Goal: Complete application form: Complete application form

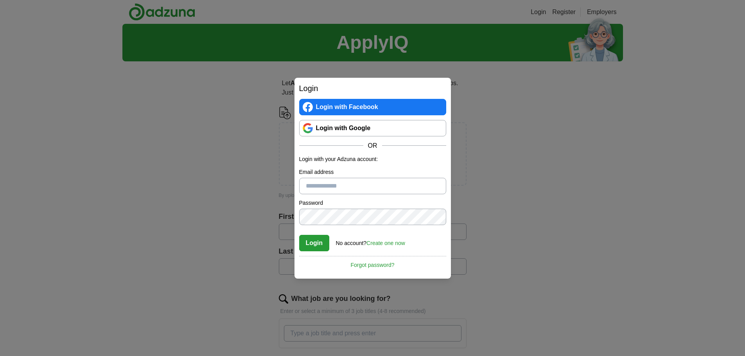
click at [348, 132] on link "Login with Google" at bounding box center [372, 128] width 147 height 16
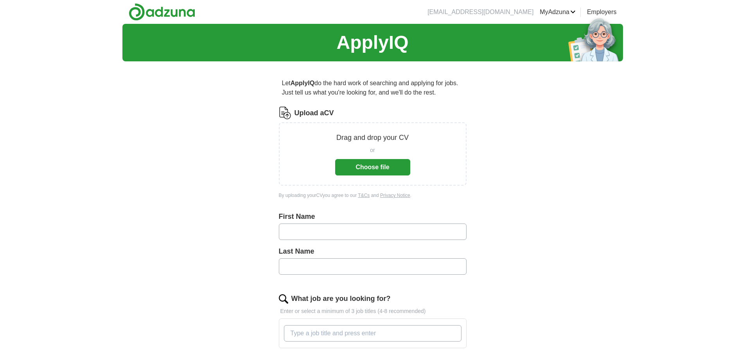
click at [401, 233] on input "text" at bounding box center [373, 232] width 188 height 16
type input "****"
type input "*******"
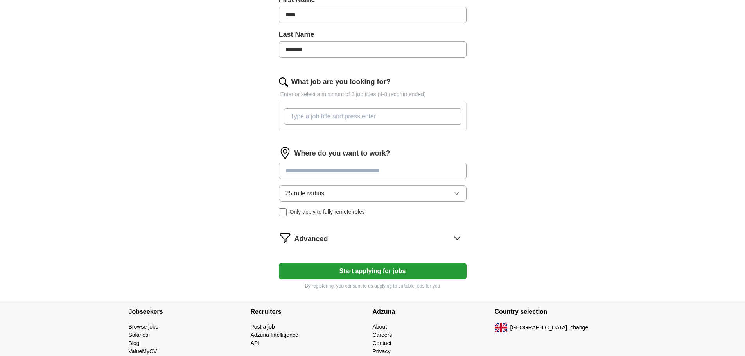
scroll to position [211, 0]
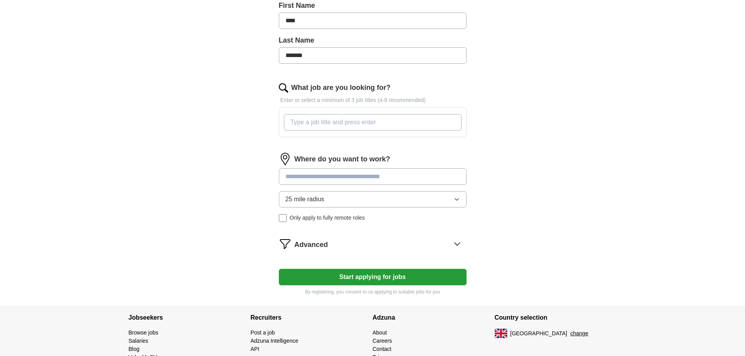
click at [361, 125] on input "What job are you looking for?" at bounding box center [372, 122] width 177 height 16
type input "R"
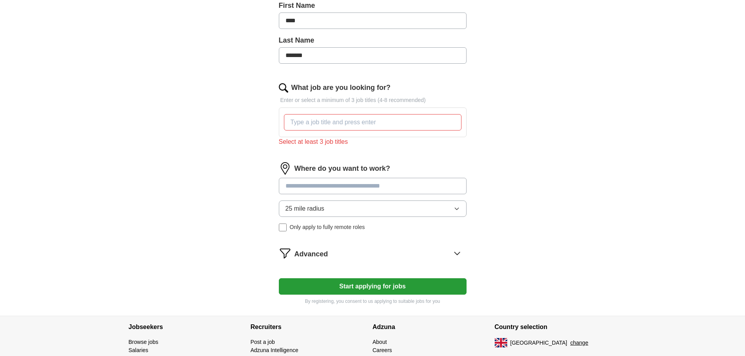
click at [328, 141] on div "What job are you looking for? Enter or select a minimum of 3 job titles (4-8 re…" at bounding box center [373, 117] width 188 height 70
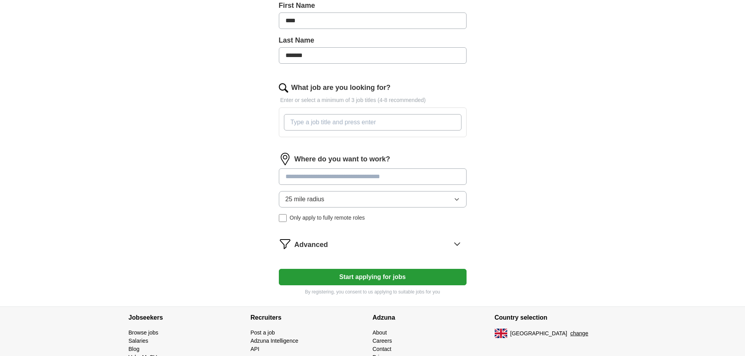
click at [344, 125] on input "What job are you looking for?" at bounding box center [372, 122] width 177 height 16
type input "retail"
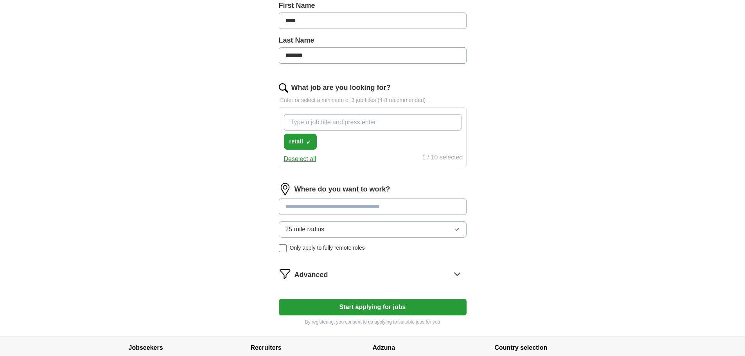
click at [315, 128] on input "What job are you looking for?" at bounding box center [372, 122] width 177 height 16
type input "warehouse"
type input "o"
click at [0, 0] on span "×" at bounding box center [0, 0] width 0 height 0
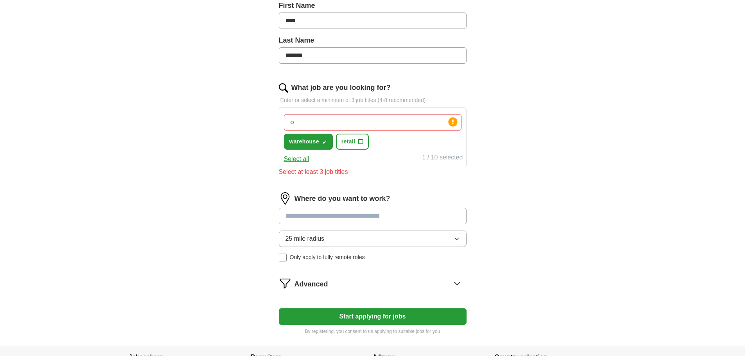
click at [351, 121] on input "o" at bounding box center [372, 122] width 177 height 16
click at [360, 143] on span "+" at bounding box center [360, 142] width 5 height 6
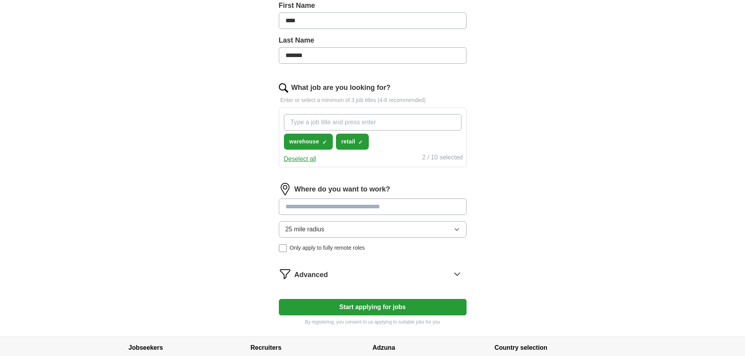
click at [358, 124] on input "What job are you looking for?" at bounding box center [372, 122] width 177 height 16
type input "cleaner"
click at [358, 124] on input "What job are you looking for?" at bounding box center [372, 122] width 177 height 16
click at [335, 206] on input at bounding box center [373, 207] width 188 height 16
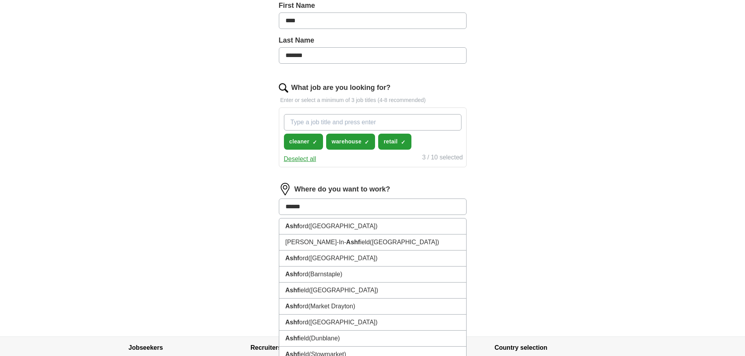
type input "*******"
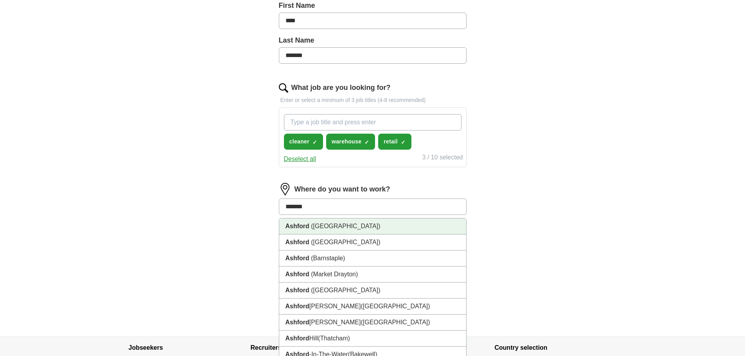
click at [377, 223] on li "Ashford ([GEOGRAPHIC_DATA])" at bounding box center [372, 226] width 187 height 16
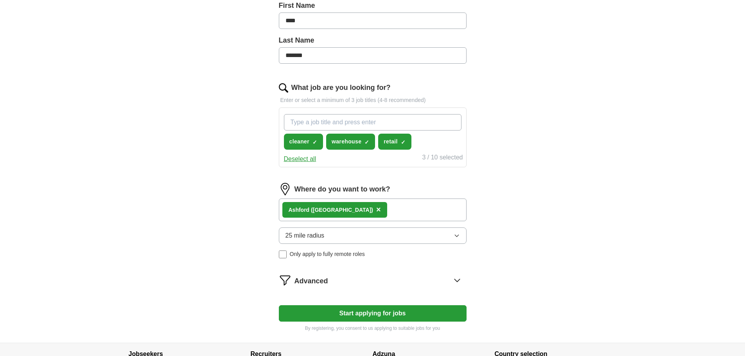
click at [349, 231] on button "25 mile radius" at bounding box center [373, 235] width 188 height 16
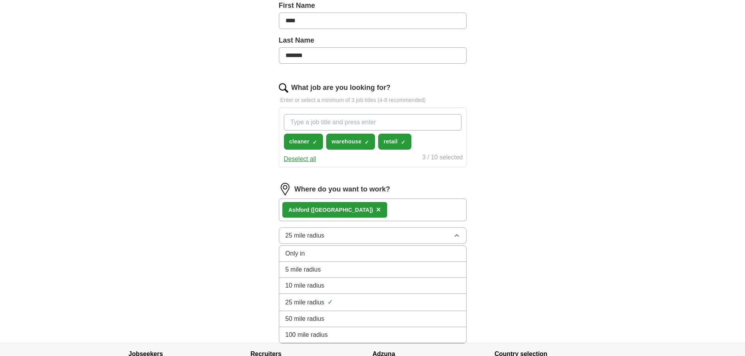
click at [330, 273] on div "5 mile radius" at bounding box center [372, 269] width 174 height 9
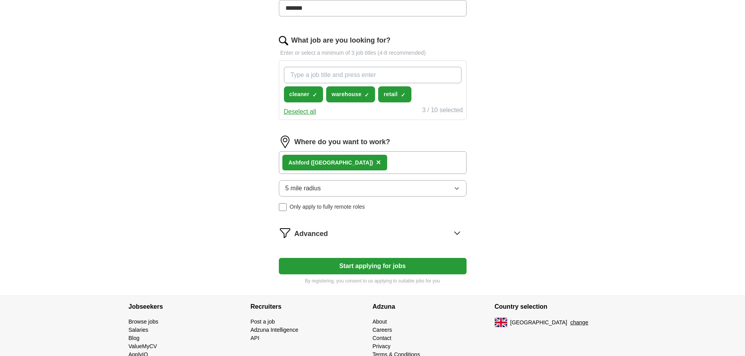
scroll to position [260, 0]
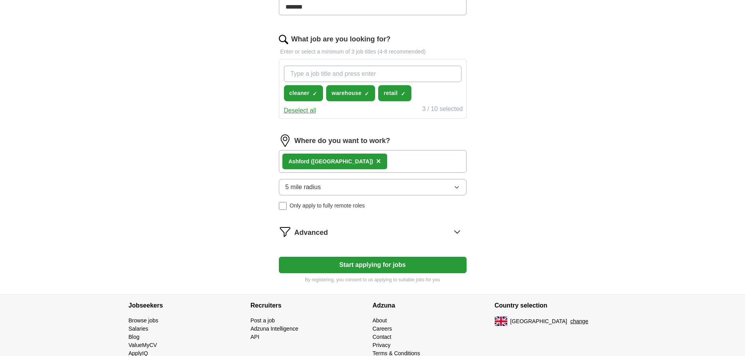
click at [331, 272] on button "Start applying for jobs" at bounding box center [373, 265] width 188 height 16
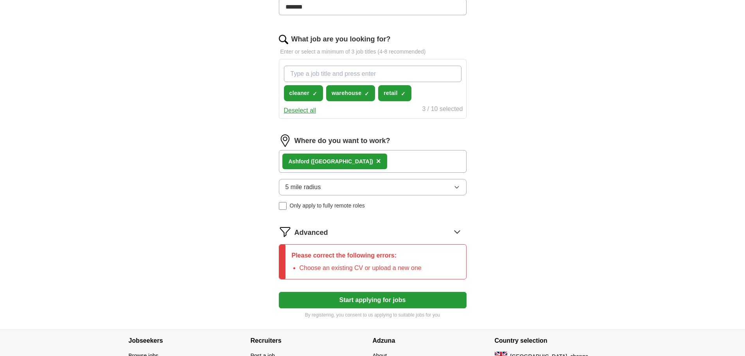
click at [347, 231] on div "Advanced" at bounding box center [380, 232] width 172 height 13
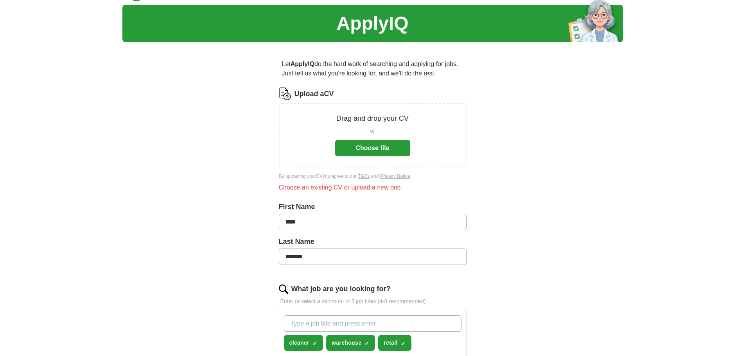
scroll to position [15, 0]
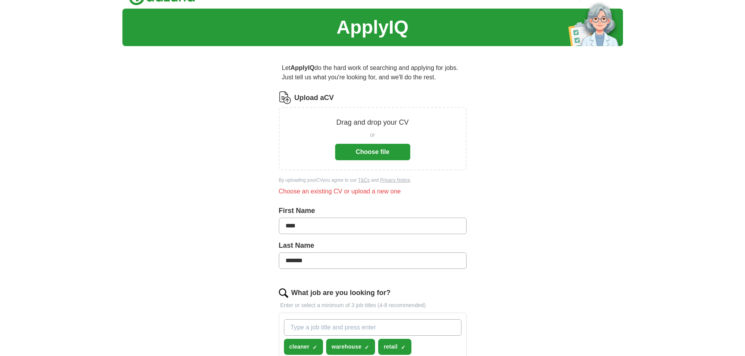
click at [371, 156] on button "Choose file" at bounding box center [372, 152] width 75 height 16
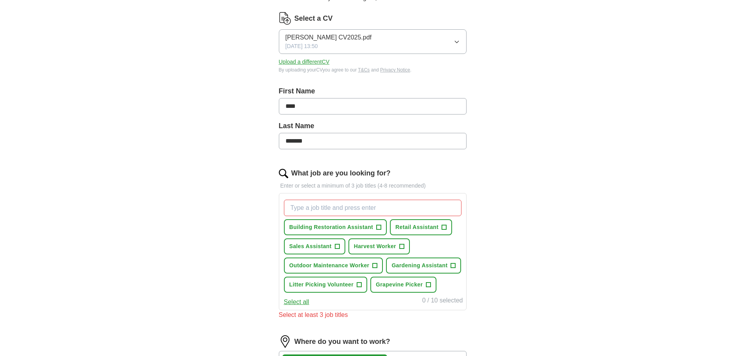
scroll to position [105, 0]
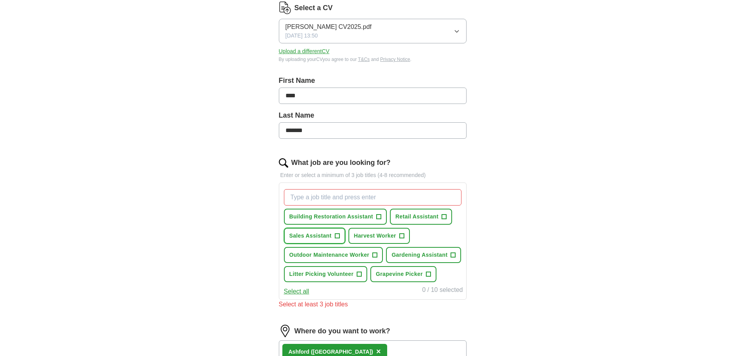
click at [337, 234] on span "+" at bounding box center [337, 236] width 5 height 6
click at [380, 217] on span "+" at bounding box center [378, 217] width 5 height 6
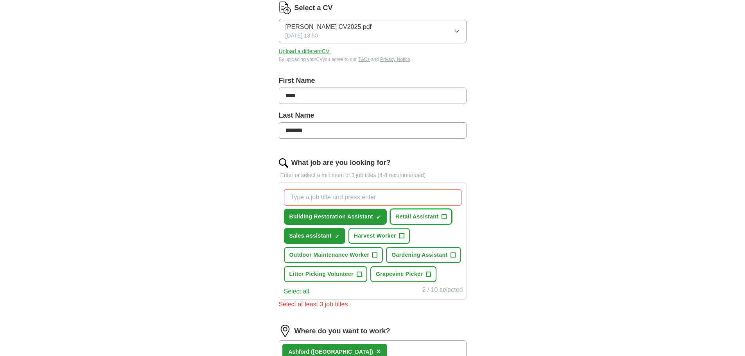
click at [442, 218] on span "+" at bounding box center [444, 217] width 5 height 6
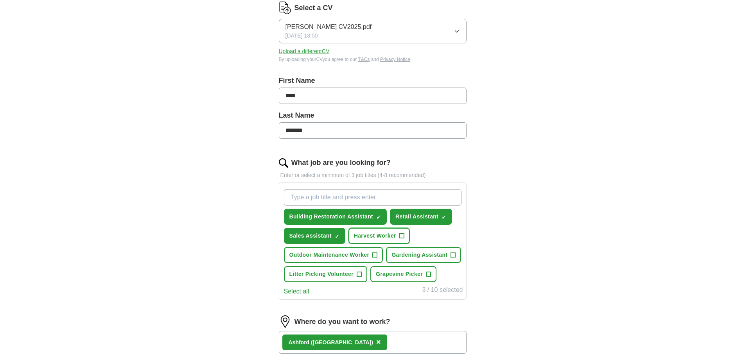
click at [401, 235] on span "+" at bounding box center [401, 236] width 5 height 6
click at [373, 256] on span "+" at bounding box center [374, 255] width 5 height 6
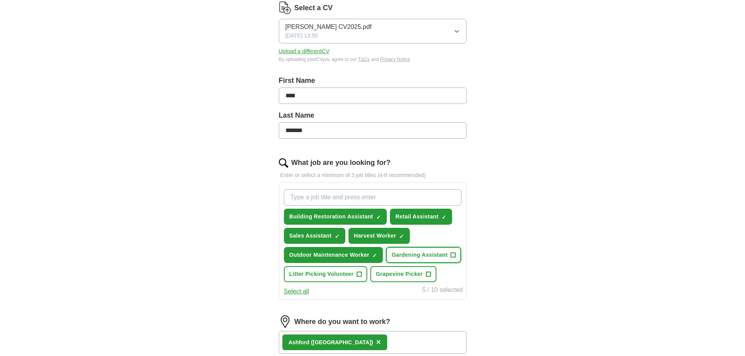
click at [450, 254] on button "Gardening Assistant +" at bounding box center [423, 255] width 75 height 16
click at [423, 275] on button "Grapevine Picker +" at bounding box center [403, 274] width 66 height 16
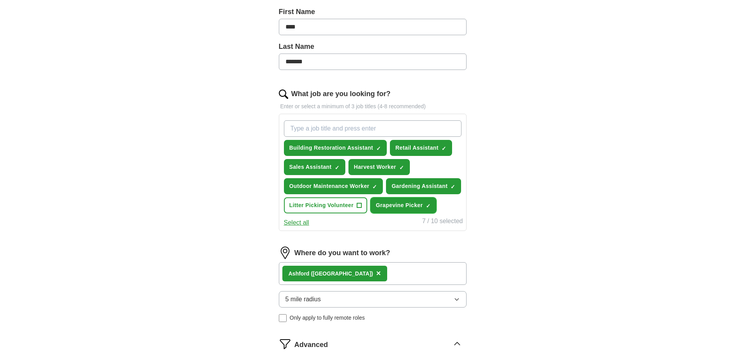
scroll to position [173, 0]
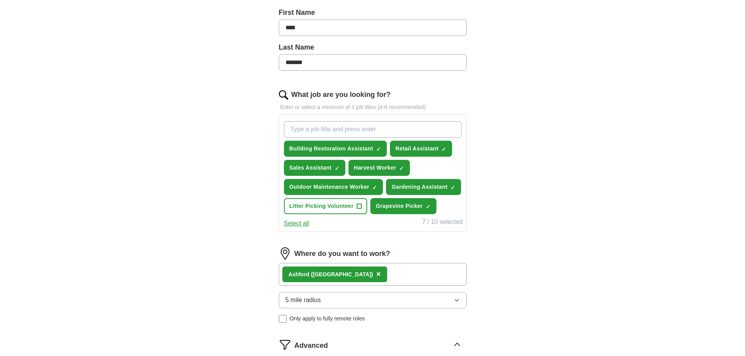
click at [363, 127] on input "What job are you looking for?" at bounding box center [372, 129] width 177 height 16
type input "w"
type input "Warehouse"
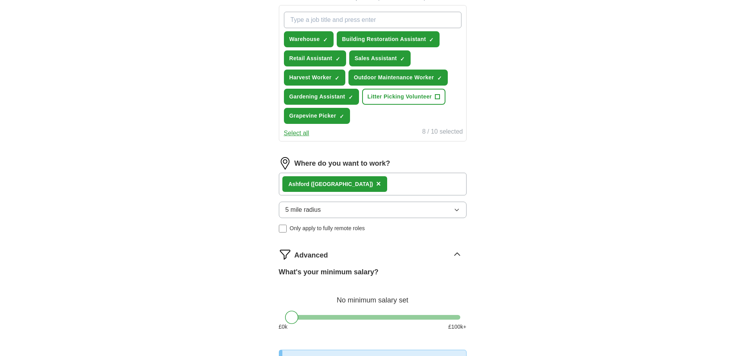
scroll to position [282, 0]
click at [0, 0] on span "×" at bounding box center [0, 0] width 0 height 0
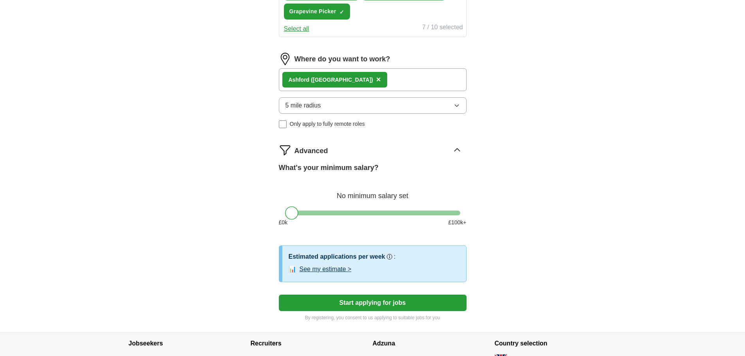
scroll to position [450, 0]
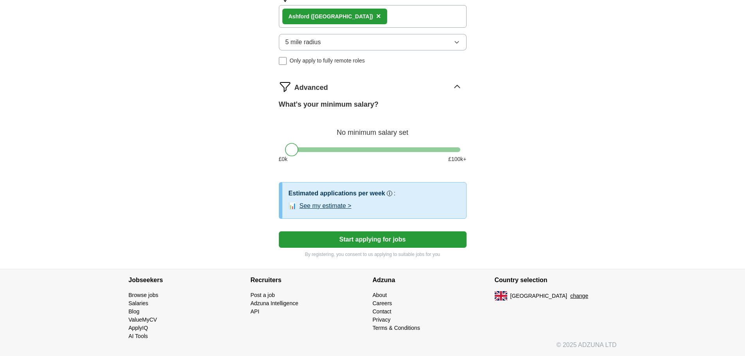
click at [371, 238] on button "Start applying for jobs" at bounding box center [373, 239] width 188 height 16
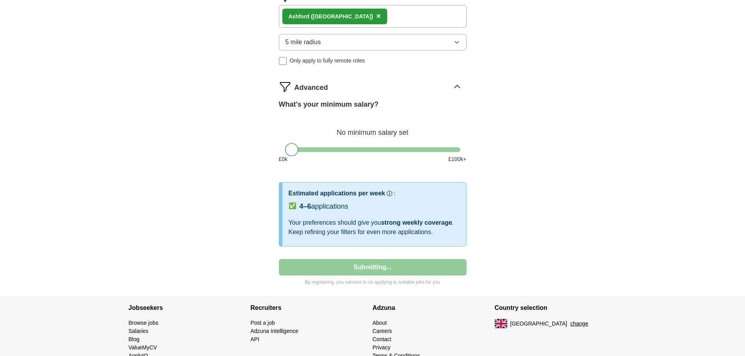
select select "**"
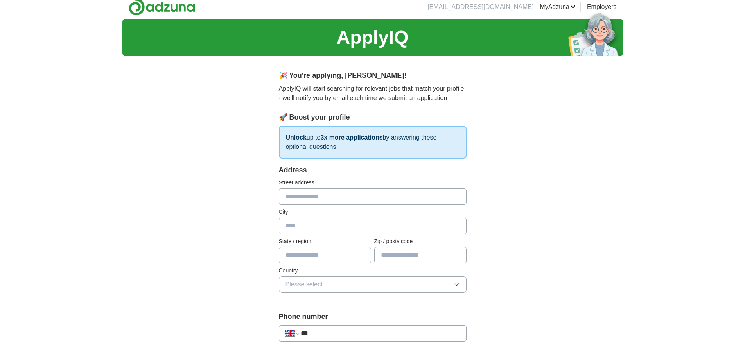
scroll to position [0, 0]
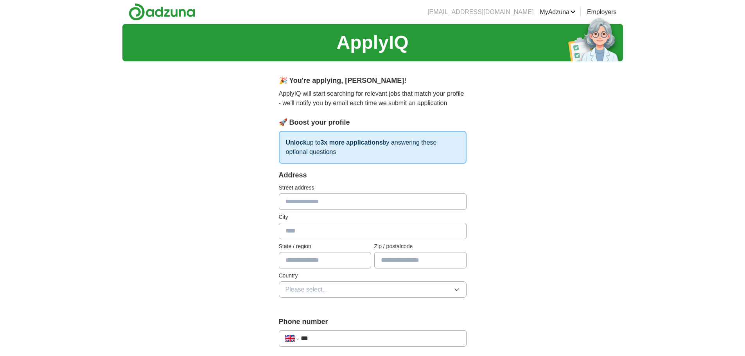
click at [386, 201] on input "text" at bounding box center [373, 201] width 188 height 16
click at [374, 196] on input "text" at bounding box center [373, 201] width 188 height 16
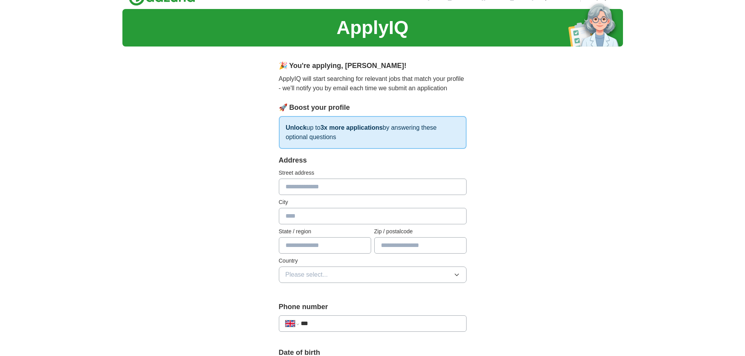
scroll to position [15, 0]
click at [351, 191] on input "text" at bounding box center [373, 186] width 188 height 16
type input "**********"
type input "****"
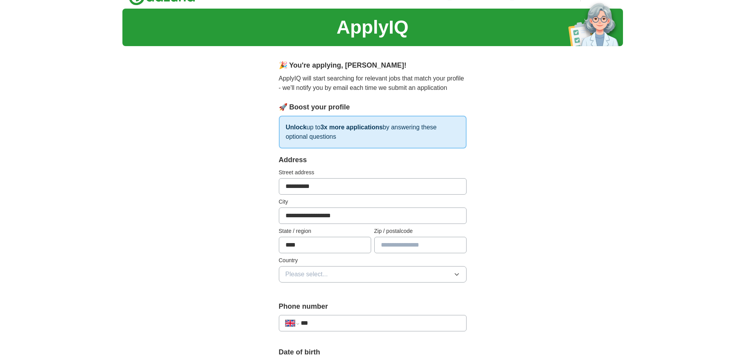
type input "********"
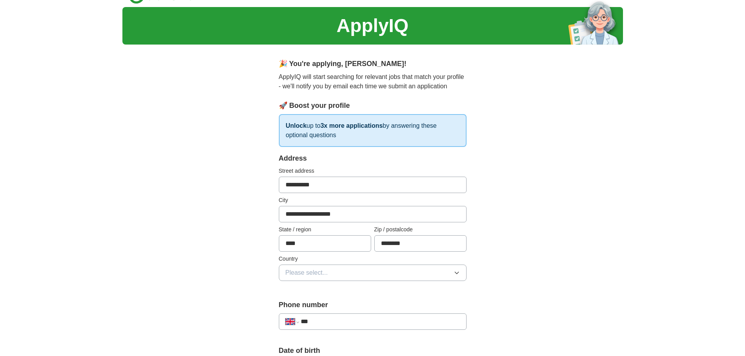
drag, startPoint x: 340, startPoint y: 179, endPoint x: 236, endPoint y: 187, distance: 104.3
click at [236, 187] on div "**********" at bounding box center [372, 357] width 500 height 701
type input "*"
type input "**********"
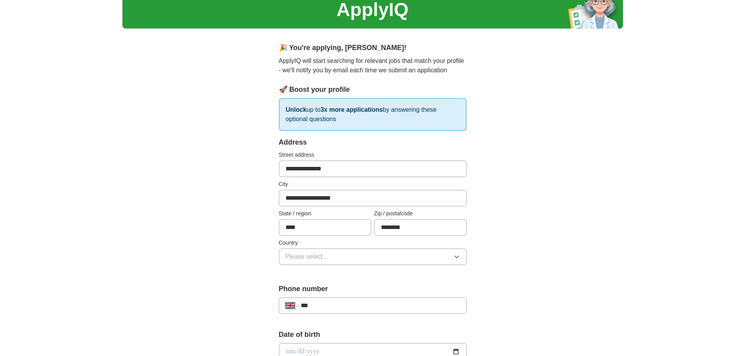
scroll to position [33, 0]
click at [364, 257] on button "Please select..." at bounding box center [373, 256] width 188 height 16
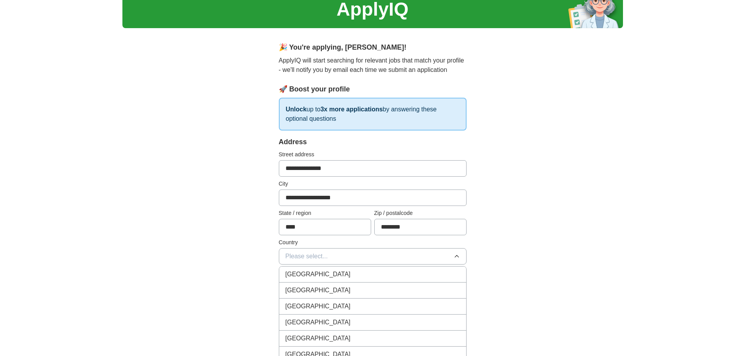
click at [350, 271] on div "[GEOGRAPHIC_DATA]" at bounding box center [372, 274] width 174 height 9
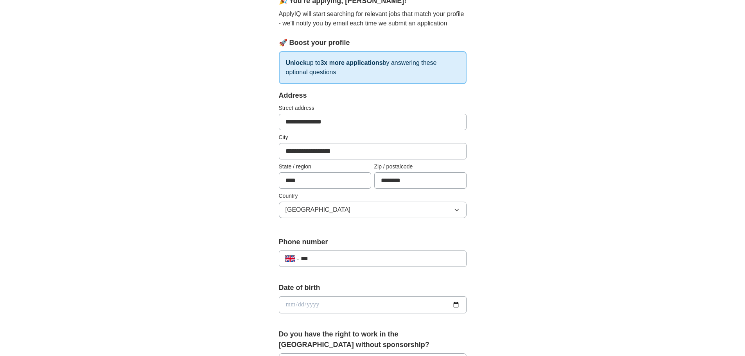
scroll to position [104, 0]
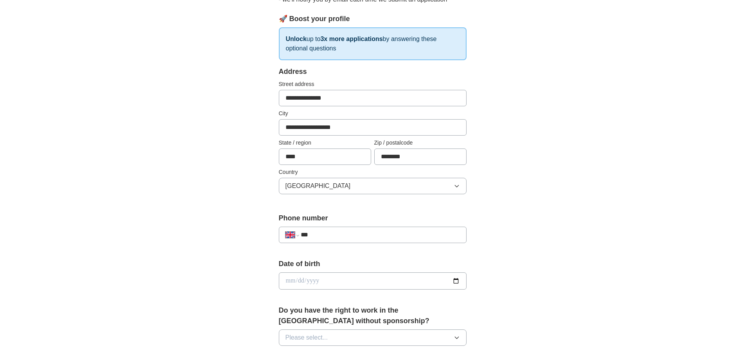
click at [337, 236] on input "***" at bounding box center [380, 234] width 159 height 9
type input "**********"
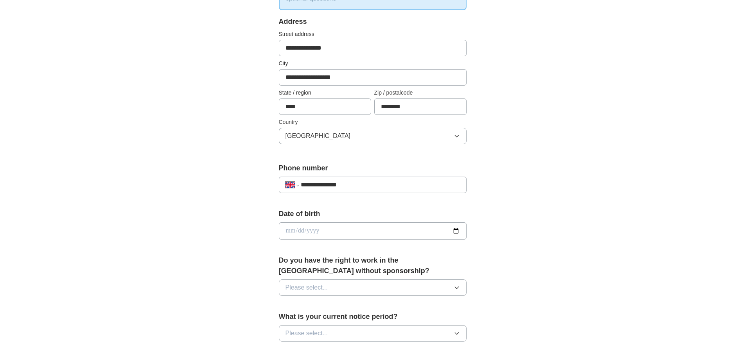
scroll to position [154, 0]
click at [339, 230] on input "date" at bounding box center [373, 230] width 188 height 17
click at [287, 230] on input "date" at bounding box center [373, 230] width 188 height 17
type input "**********"
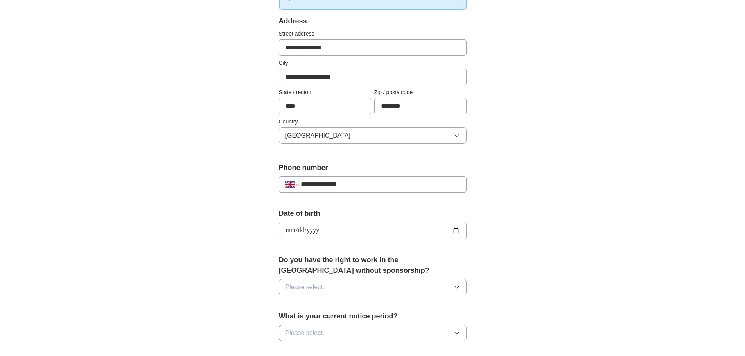
type input "**********"
click at [252, 265] on div "**********" at bounding box center [372, 242] width 250 height 657
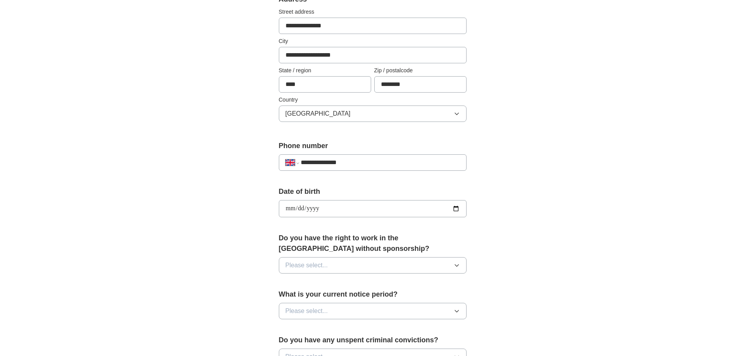
scroll to position [181, 0]
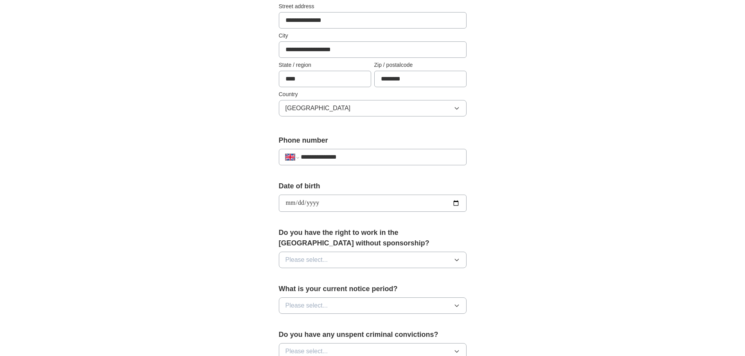
click at [308, 259] on span "Please select..." at bounding box center [306, 259] width 43 height 9
click at [302, 276] on div "Yes" at bounding box center [372, 277] width 174 height 9
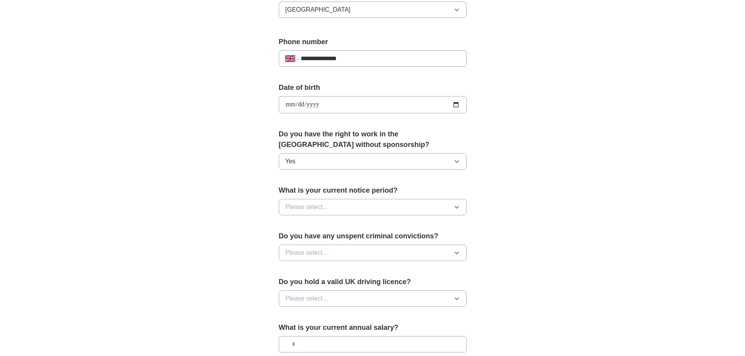
scroll to position [280, 0]
click at [322, 209] on span "Please select..." at bounding box center [306, 206] width 43 height 9
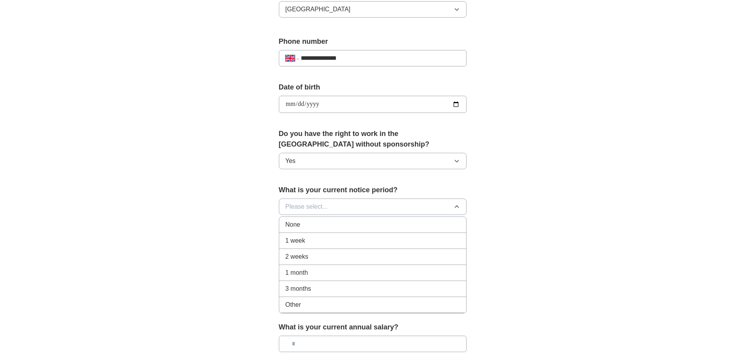
click at [312, 224] on div "None" at bounding box center [372, 224] width 174 height 9
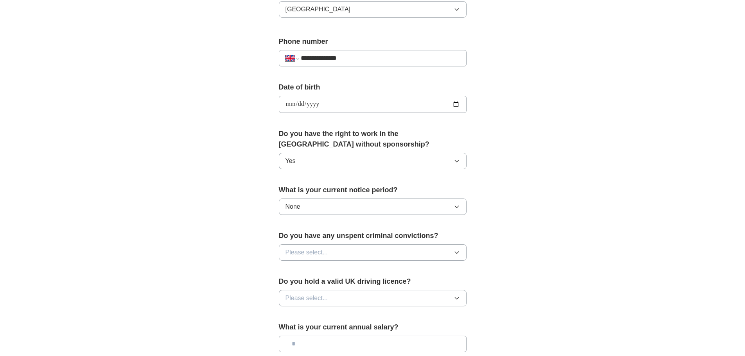
scroll to position [296, 0]
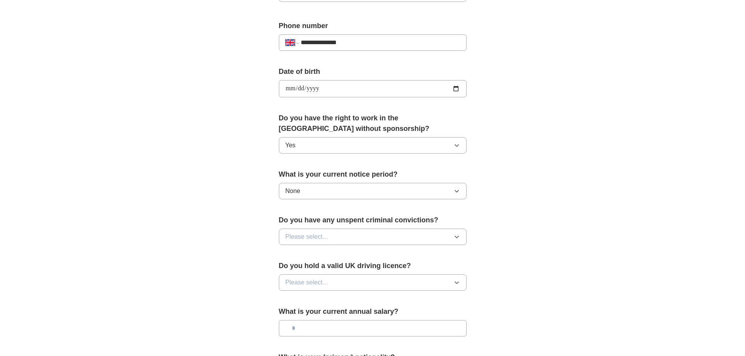
click at [354, 229] on button "Please select..." at bounding box center [373, 237] width 188 height 16
click at [330, 269] on div "No" at bounding box center [372, 270] width 174 height 9
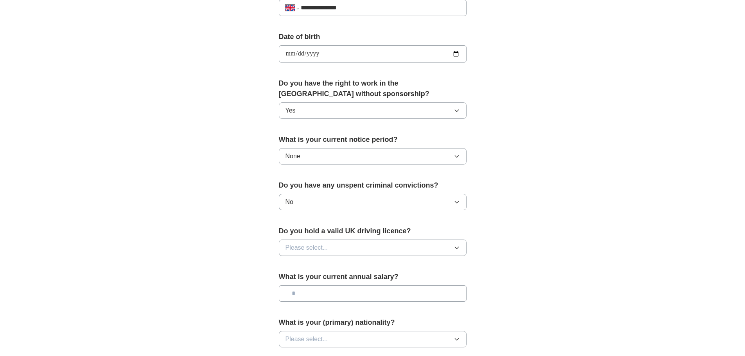
scroll to position [340, 0]
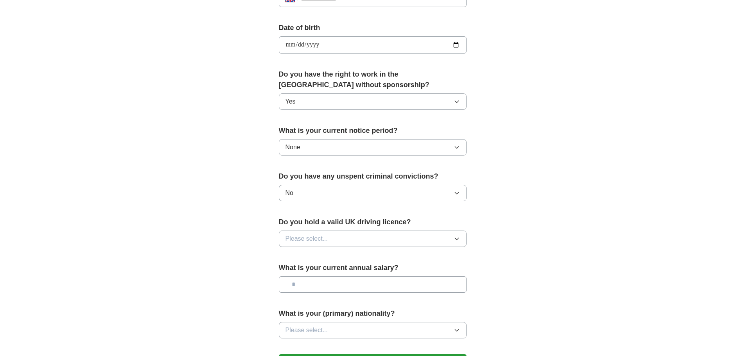
click at [379, 238] on button "Please select..." at bounding box center [373, 239] width 188 height 16
click at [414, 223] on label "Do you hold a valid UK driving licence?" at bounding box center [373, 222] width 188 height 11
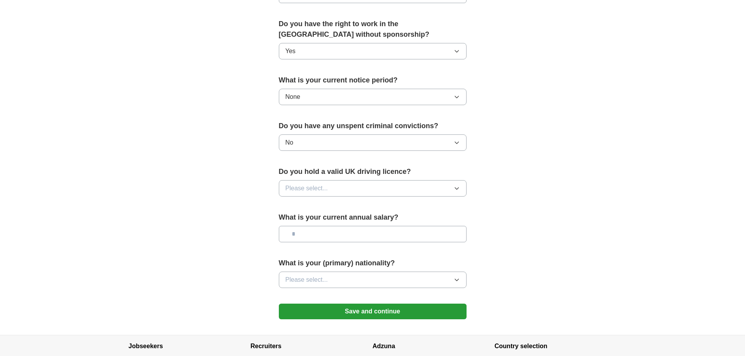
scroll to position [392, 0]
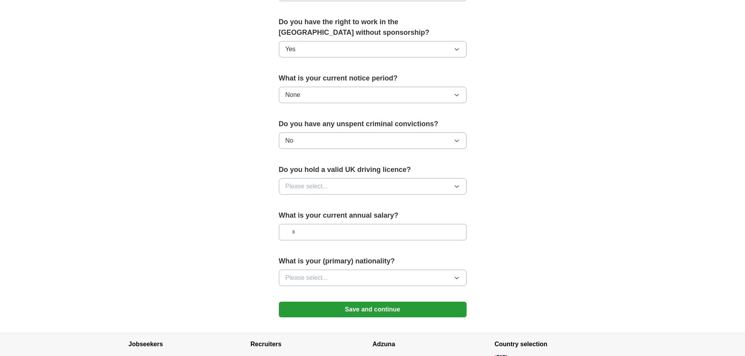
click at [410, 186] on button "Please select..." at bounding box center [373, 186] width 188 height 16
click at [331, 178] on button "Please select..." at bounding box center [373, 186] width 188 height 16
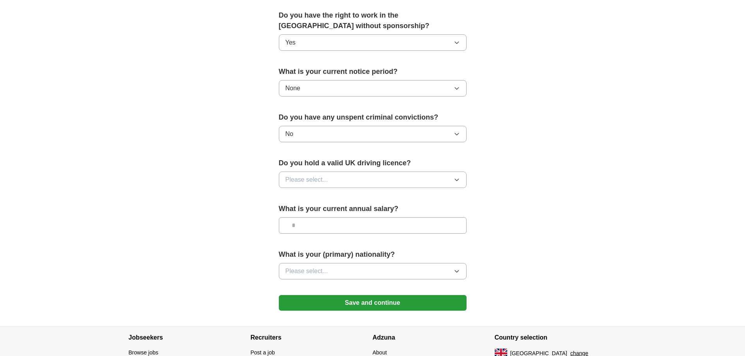
scroll to position [399, 0]
click at [332, 274] on button "Please select..." at bounding box center [373, 271] width 188 height 16
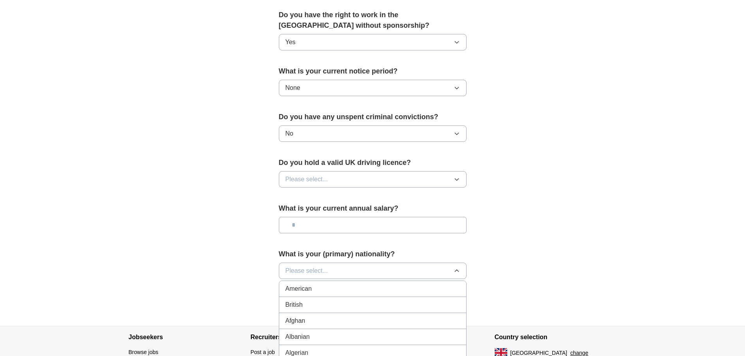
click at [305, 310] on li "British" at bounding box center [372, 305] width 187 height 16
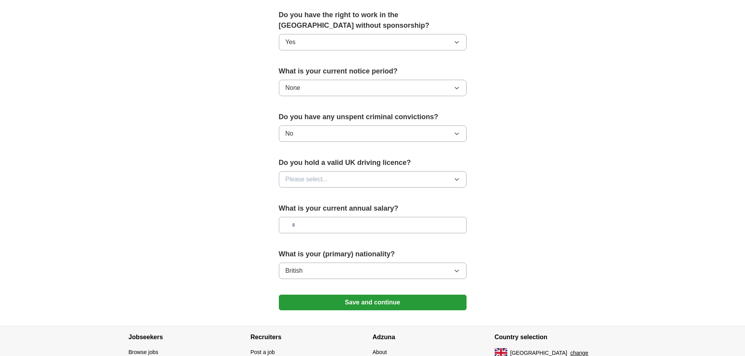
click at [320, 306] on button "Save and continue" at bounding box center [373, 303] width 188 height 16
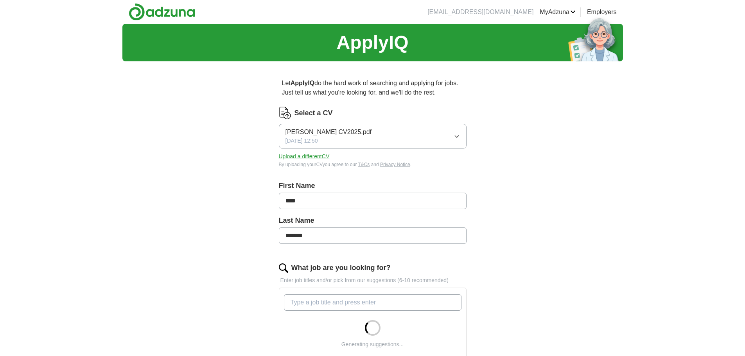
click at [435, 134] on button "Hugh Elliott CV2025.pdf 06/10/2025, 12:50" at bounding box center [373, 136] width 188 height 25
click at [415, 138] on button "Hugh Elliott CV2025.pdf 06/10/2025, 12:50" at bounding box center [373, 136] width 188 height 25
click at [322, 158] on button "Upload a different CV" at bounding box center [304, 156] width 51 height 8
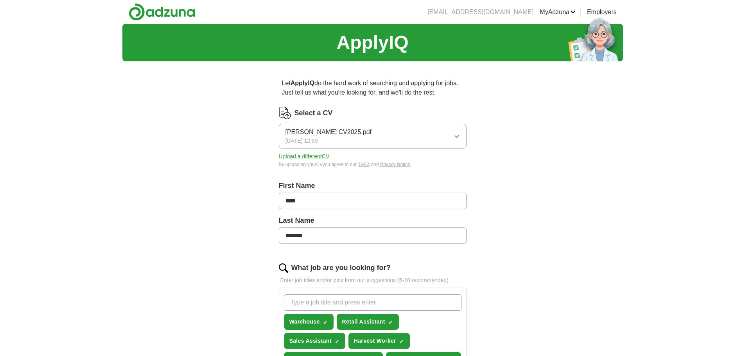
click at [342, 200] on input "****" at bounding box center [373, 201] width 188 height 16
type input "*"
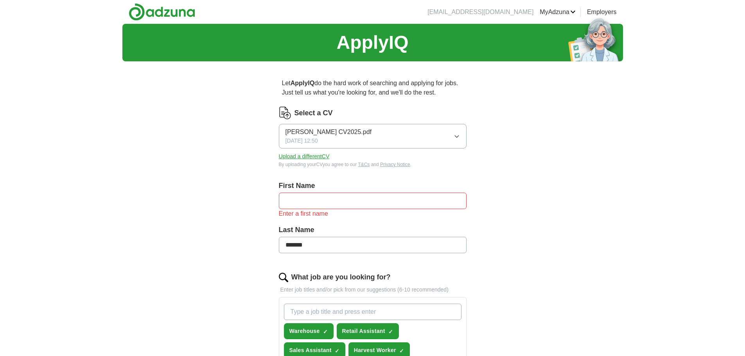
drag, startPoint x: 313, startPoint y: 242, endPoint x: 261, endPoint y: 242, distance: 51.6
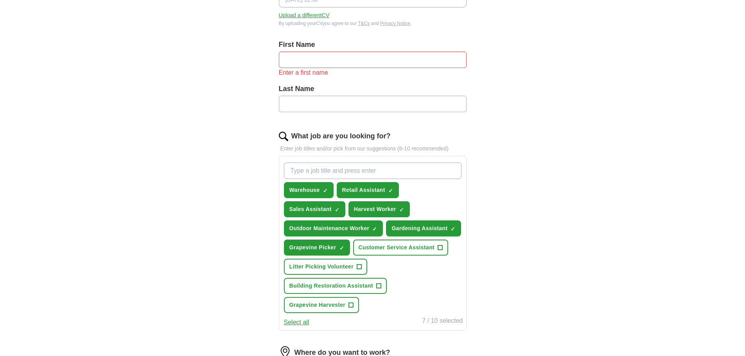
scroll to position [142, 0]
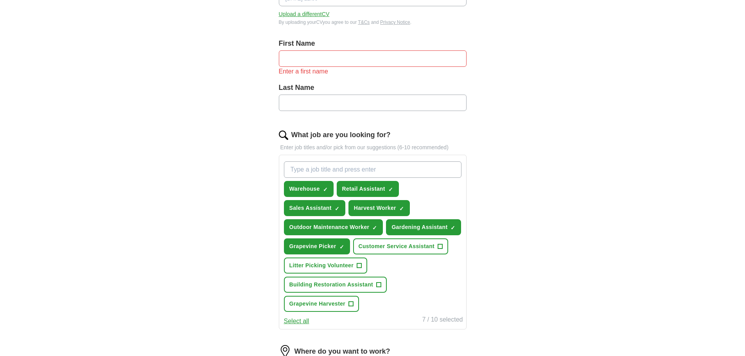
click at [255, 238] on div "Let ApplyIQ do the hard work of searching and applying for jobs. Just tell us w…" at bounding box center [372, 222] width 250 height 595
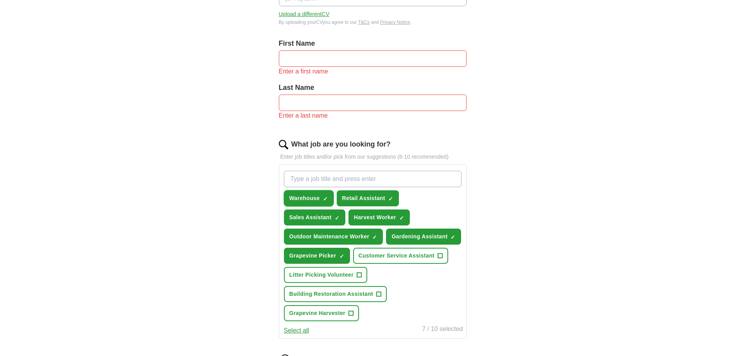
click at [0, 0] on span "×" at bounding box center [0, 0] width 0 height 0
click at [388, 197] on span "✓ ×" at bounding box center [390, 198] width 5 height 5
click at [0, 0] on span "×" at bounding box center [0, 0] width 0 height 0
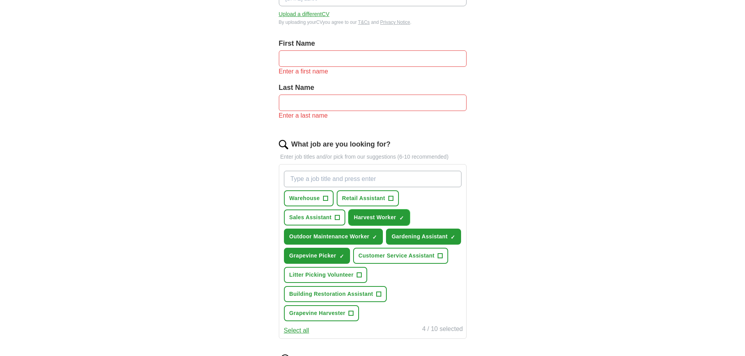
click at [0, 0] on span "×" at bounding box center [0, 0] width 0 height 0
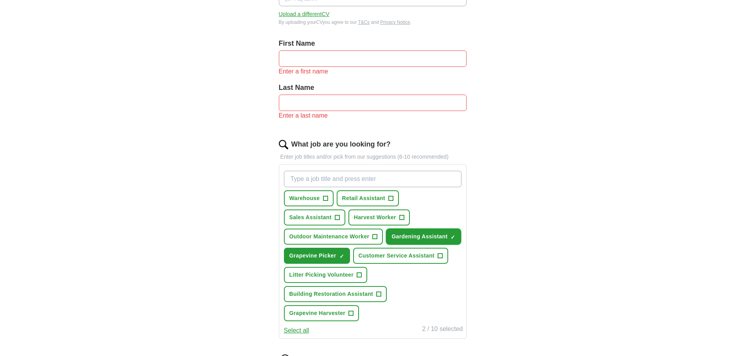
click at [0, 0] on span "×" at bounding box center [0, 0] width 0 height 0
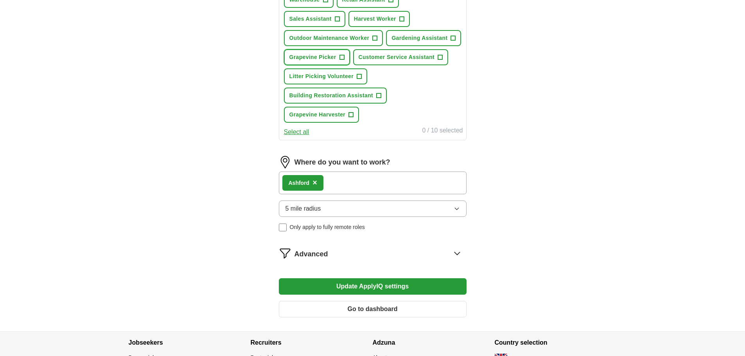
scroll to position [351, 0]
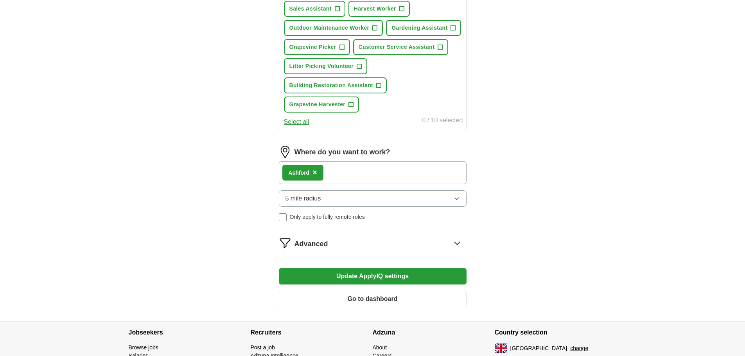
click at [317, 168] on div "Ashford ×" at bounding box center [302, 173] width 41 height 16
click at [317, 176] on div "Ashford ×" at bounding box center [302, 173] width 41 height 16
click at [315, 174] on span "×" at bounding box center [314, 172] width 5 height 9
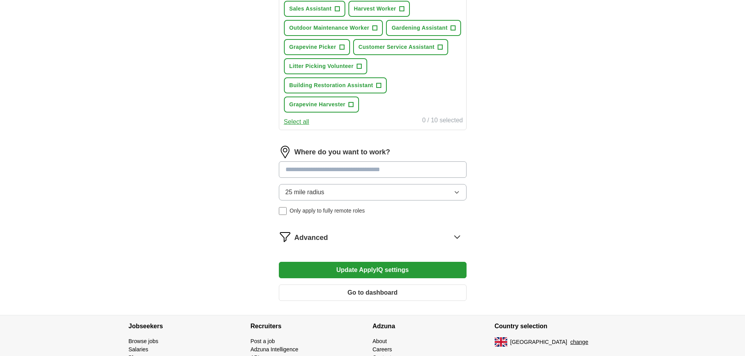
click at [331, 266] on button "Update ApplyIQ settings" at bounding box center [373, 270] width 188 height 16
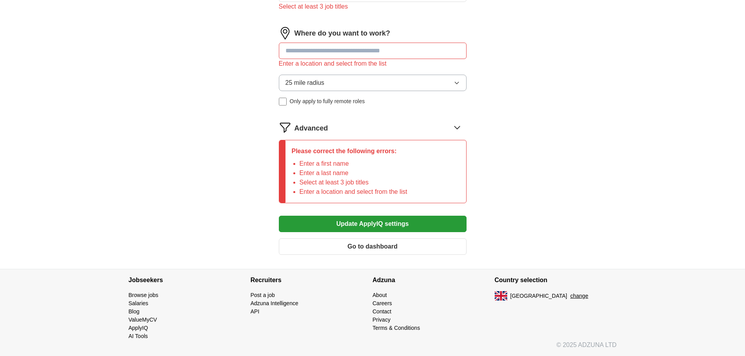
scroll to position [0, 0]
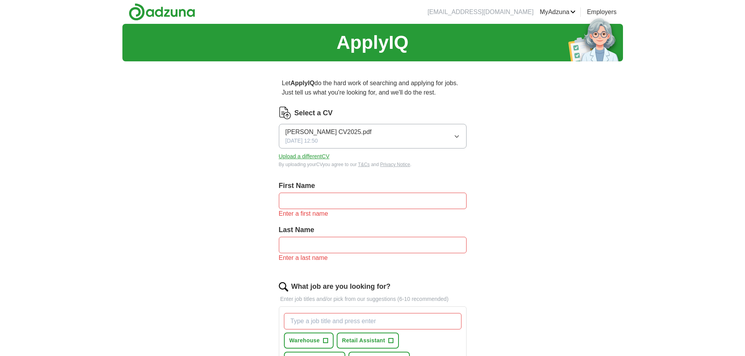
click at [0, 0] on link "Preferences" at bounding box center [0, 0] width 0 height 0
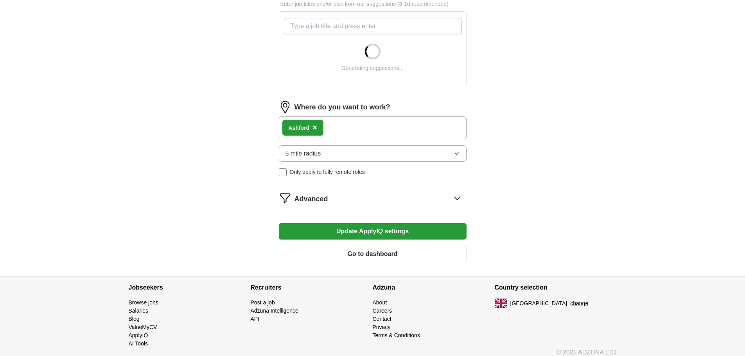
scroll to position [284, 0]
